Goal: Browse casually

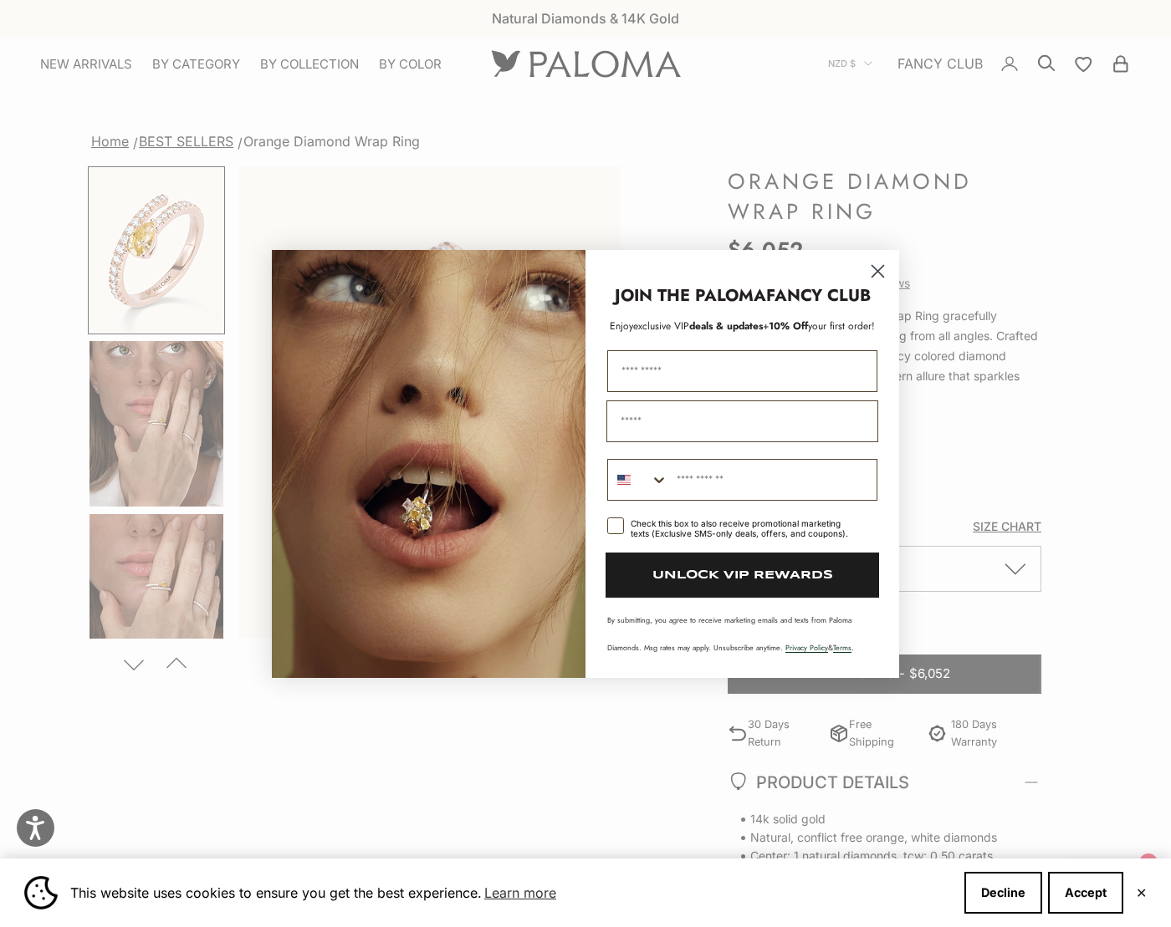
click at [876, 271] on circle "Close dialog" at bounding box center [878, 271] width 28 height 28
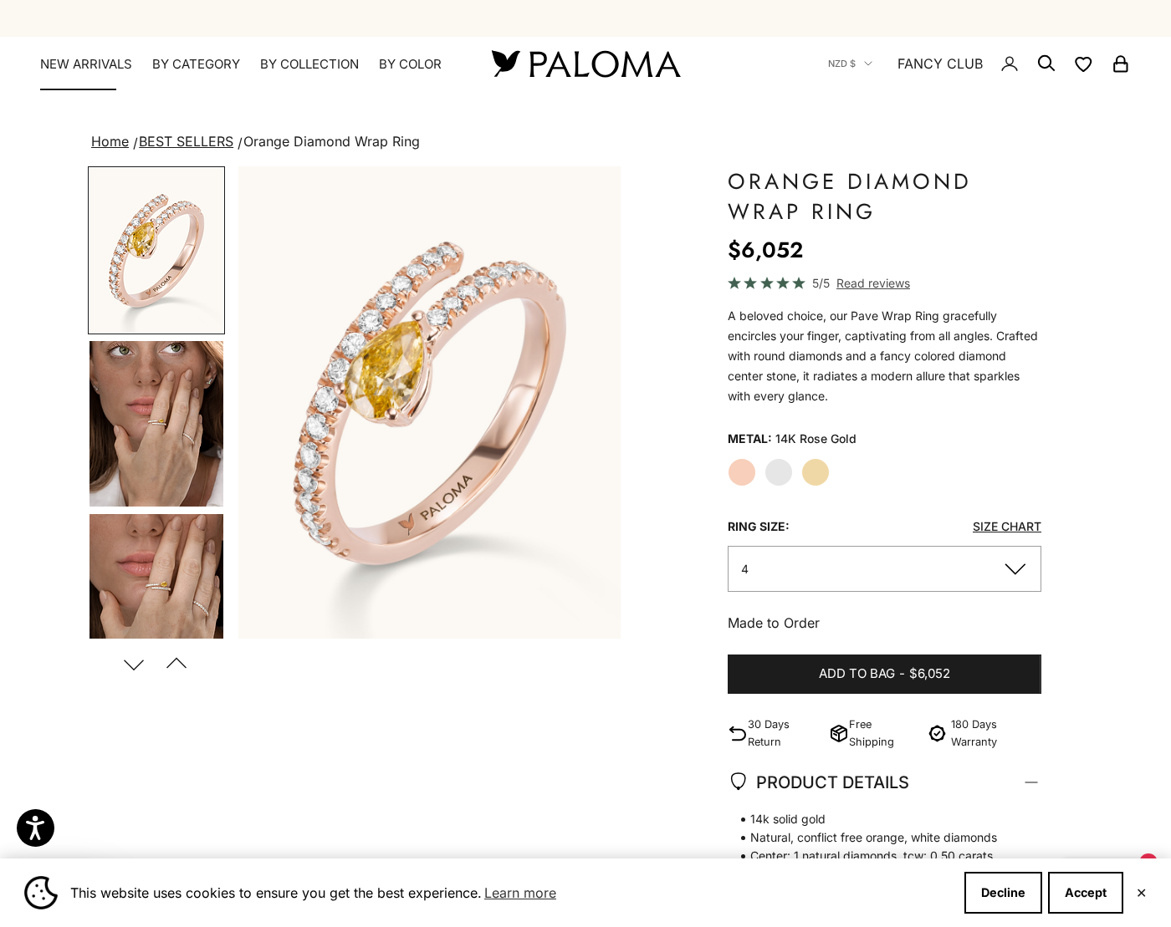
click at [81, 61] on link "NEW ARRIVALS" at bounding box center [86, 64] width 92 height 17
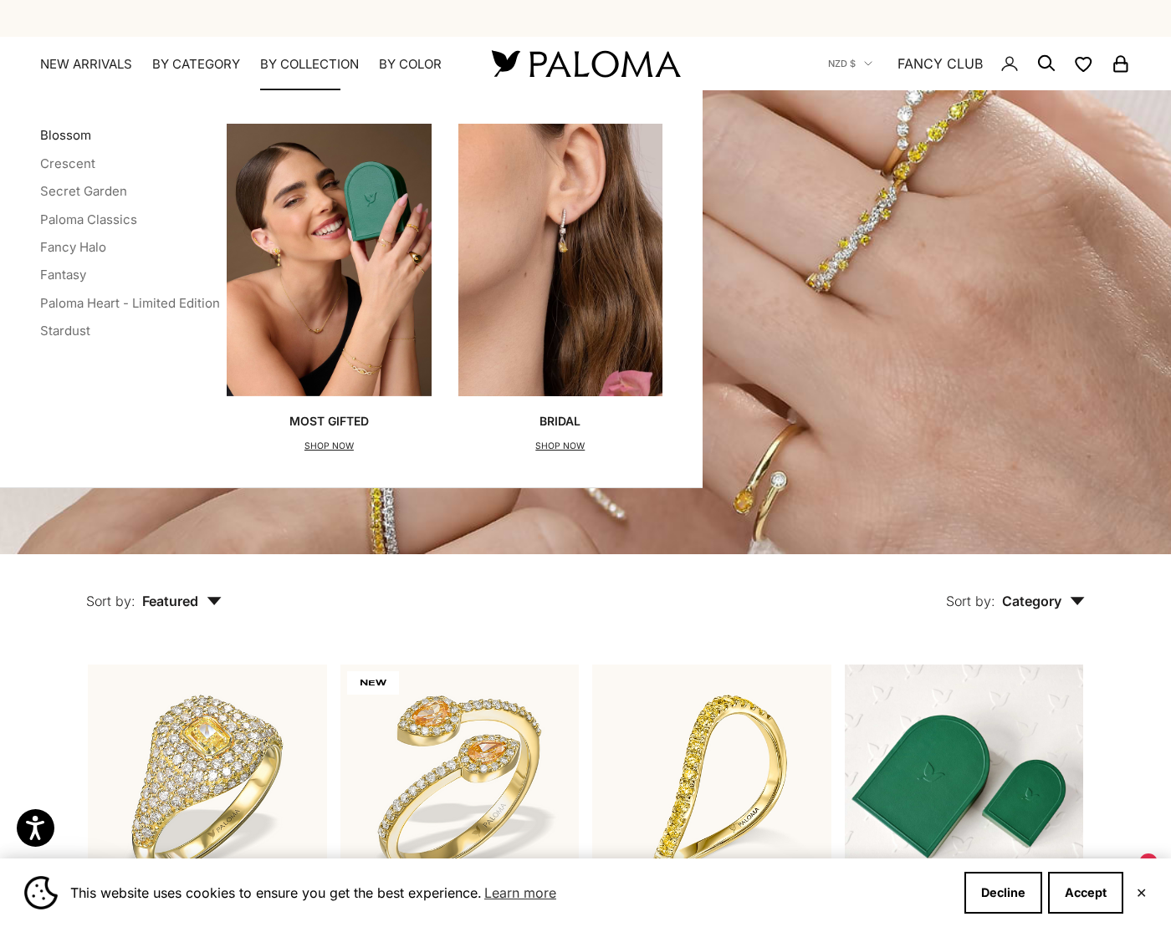
click at [71, 132] on link "Blossom" at bounding box center [65, 135] width 51 height 16
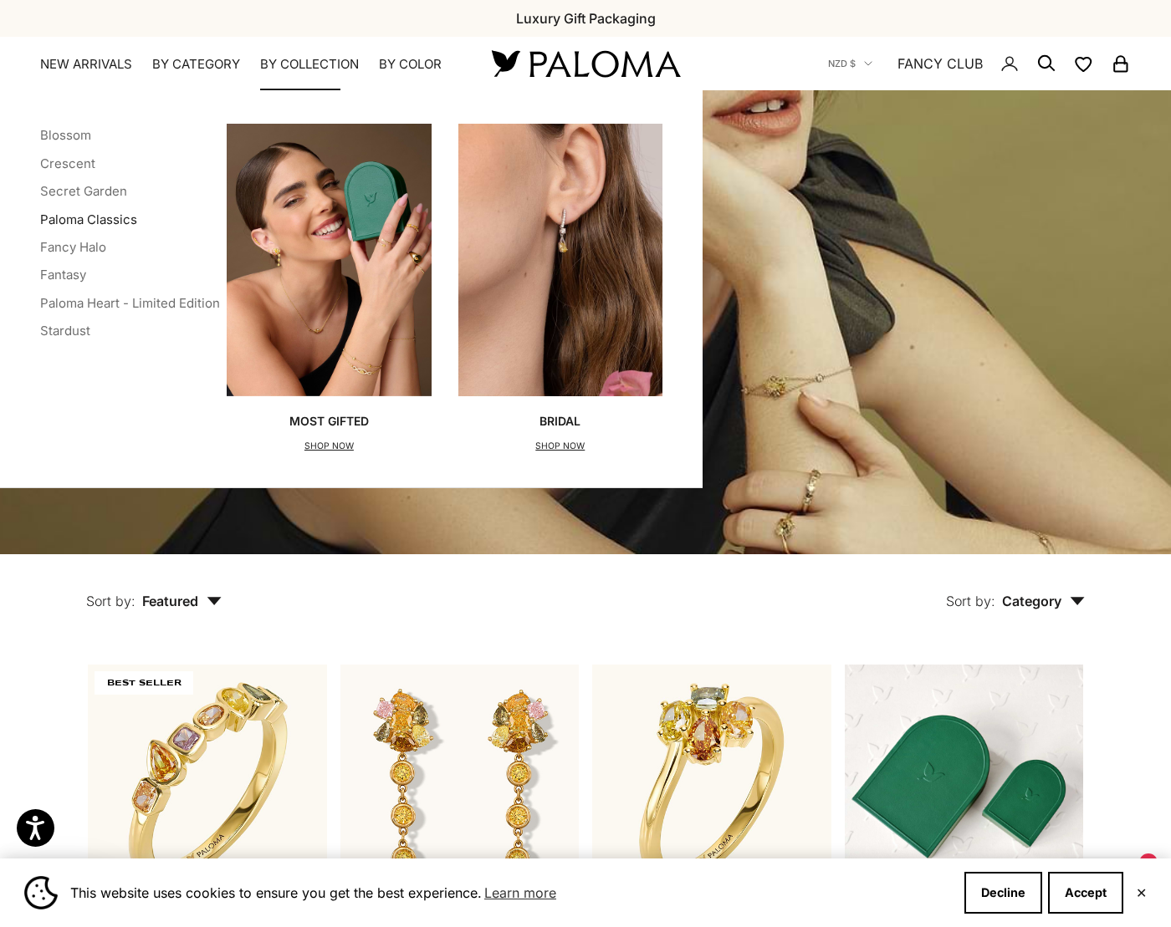
click at [110, 222] on link "Paloma Classics" at bounding box center [88, 220] width 97 height 16
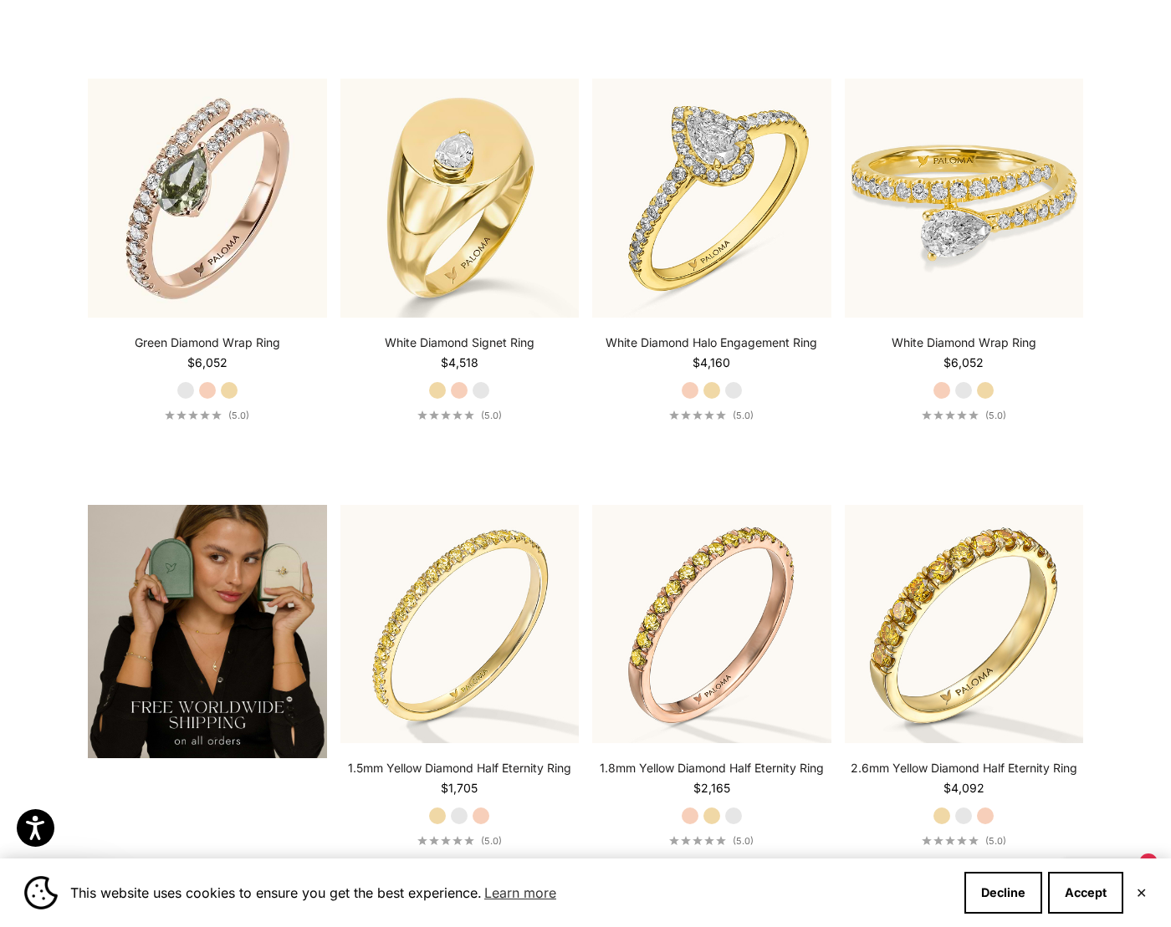
scroll to position [2740, 0]
